Goal: Book appointment/travel/reservation

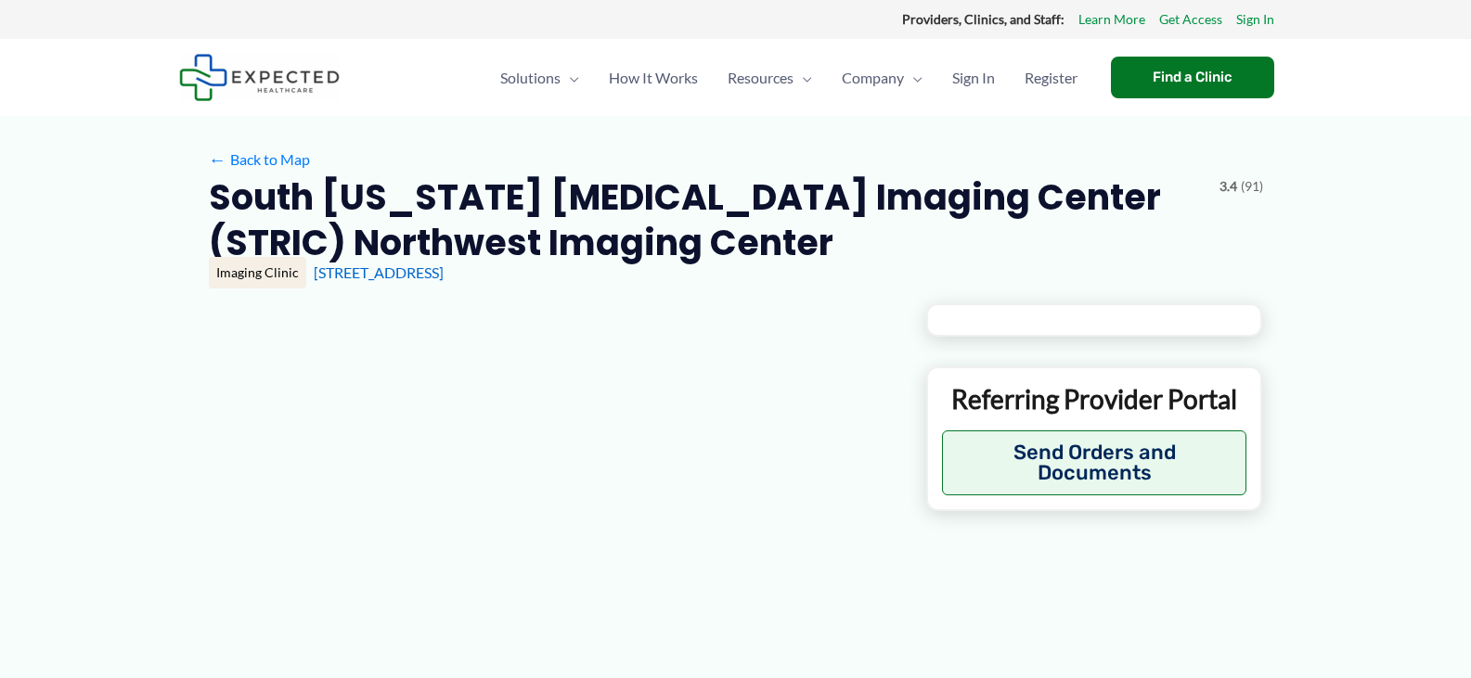
type input "**********"
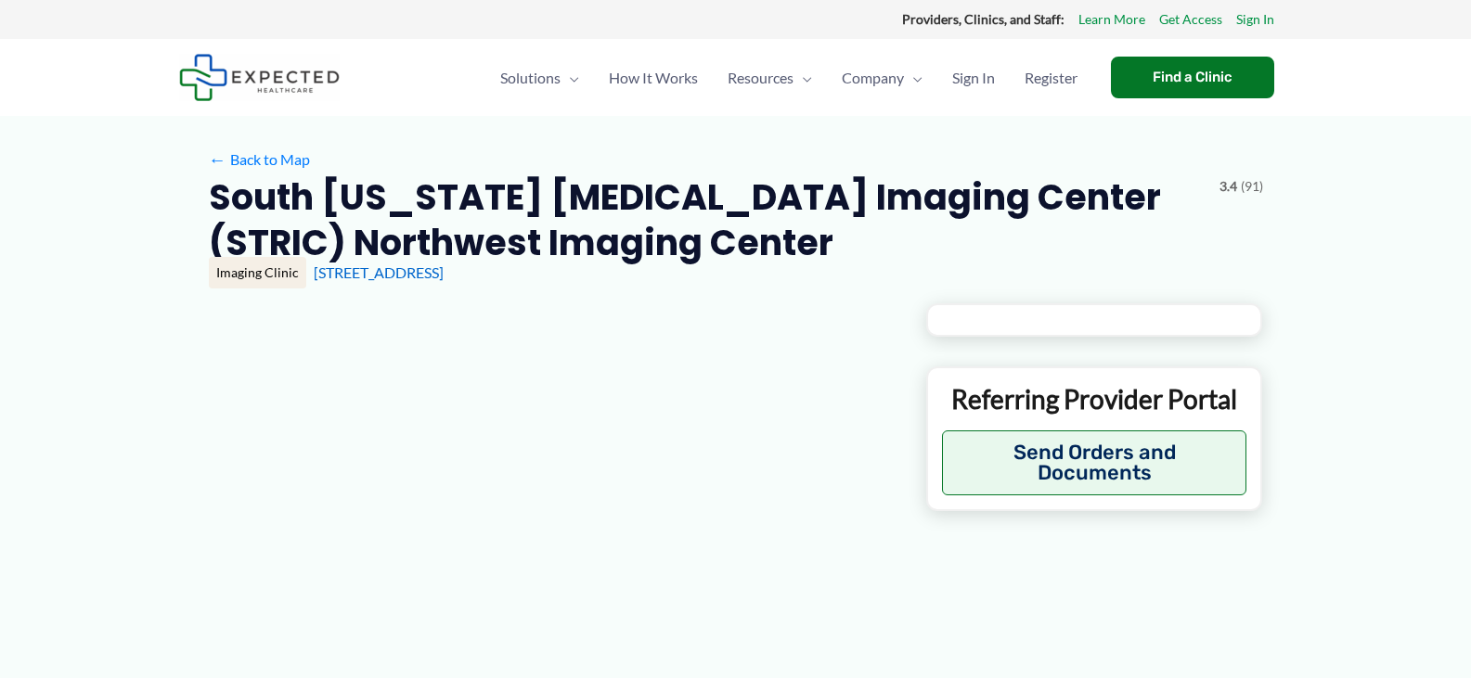
type input "**********"
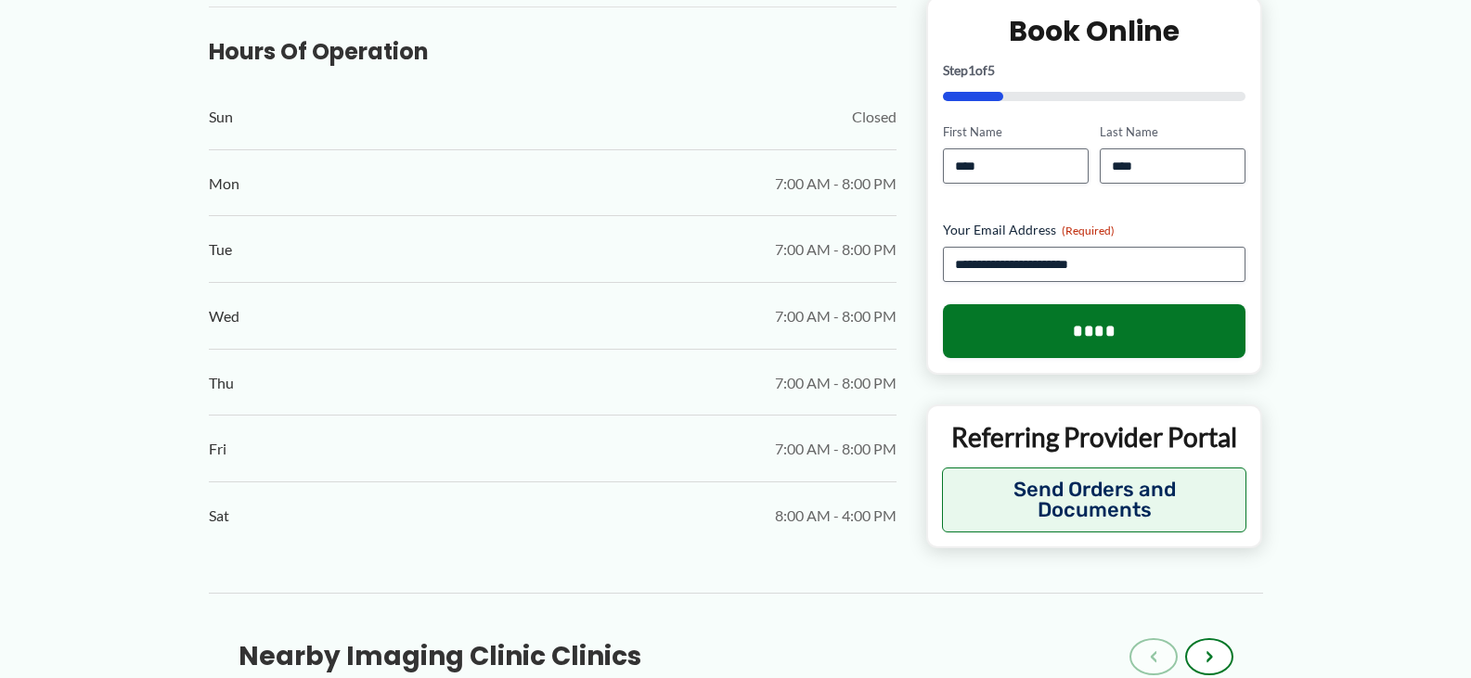
scroll to position [742, 0]
